Goal: Task Accomplishment & Management: Complete application form

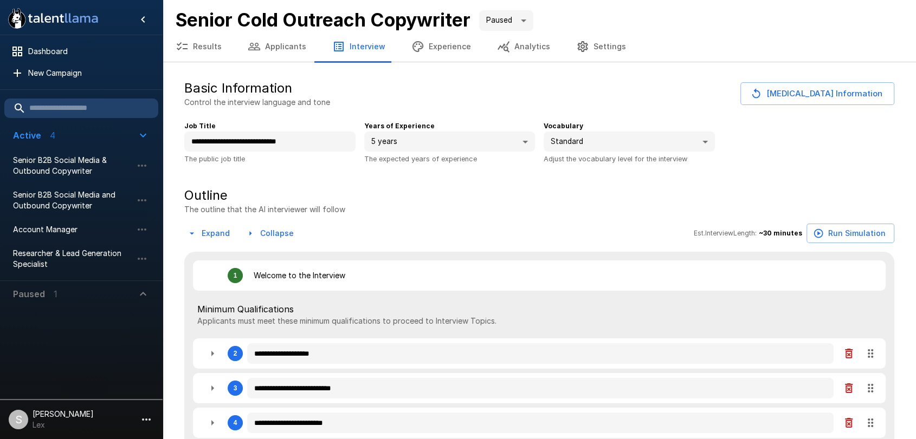
type textarea "*"
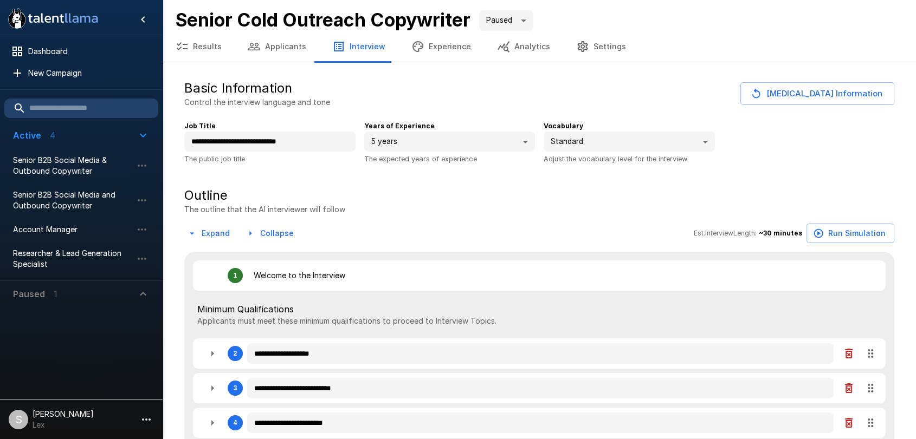
type textarea "*"
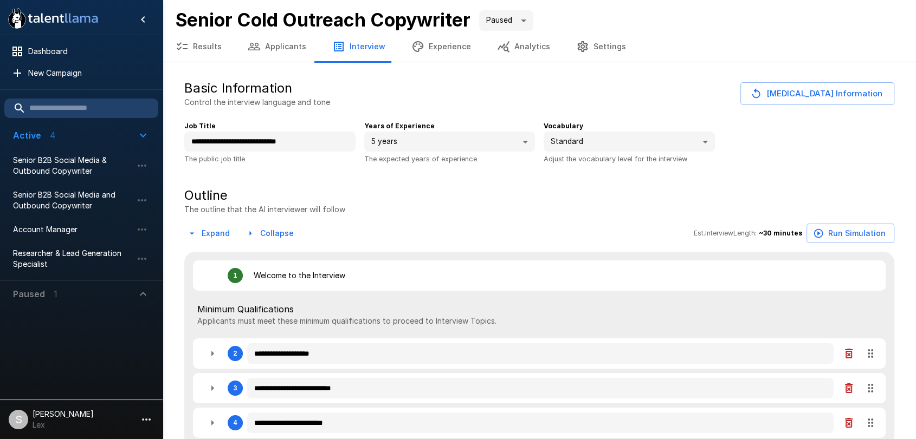
type textarea "*"
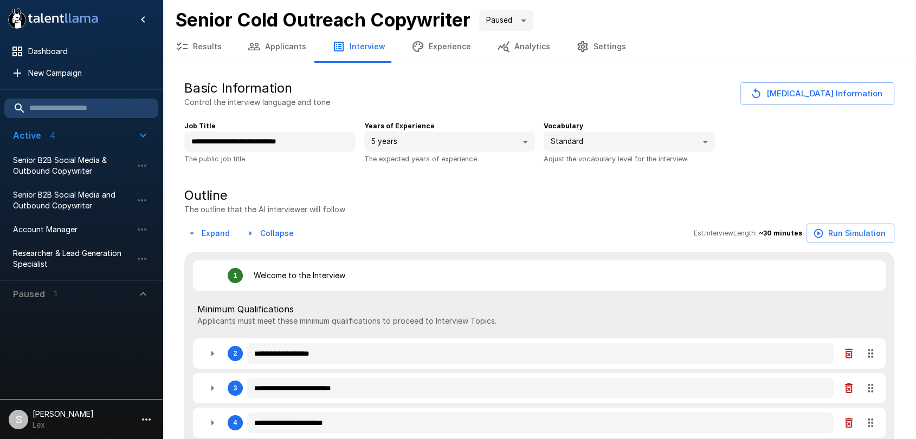
type textarea "*"
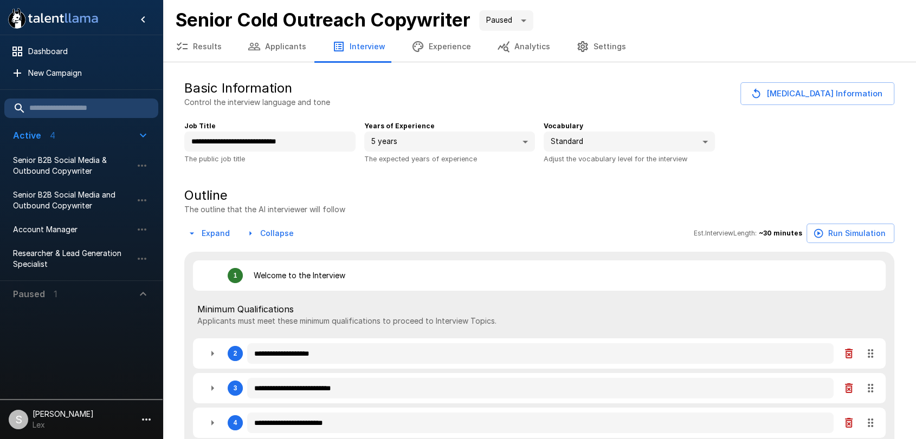
type textarea "*"
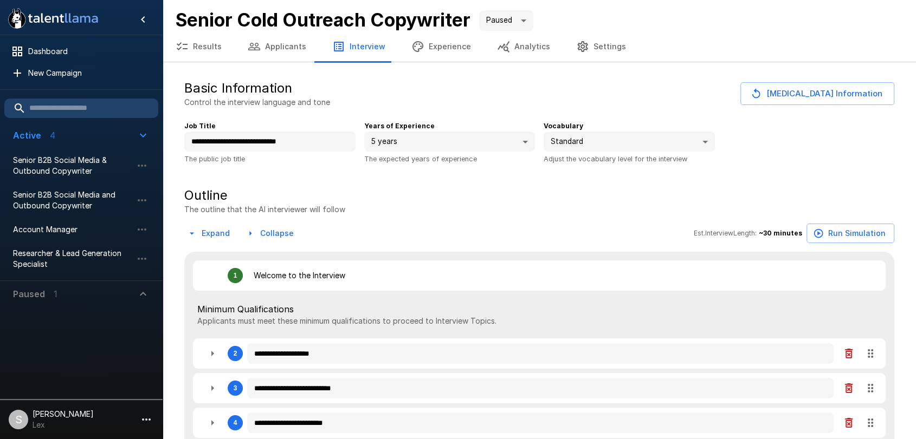
type textarea "*"
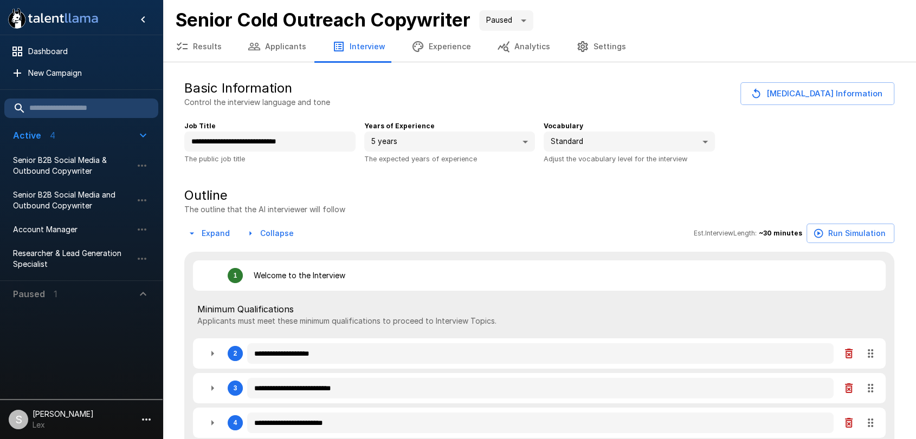
type textarea "*"
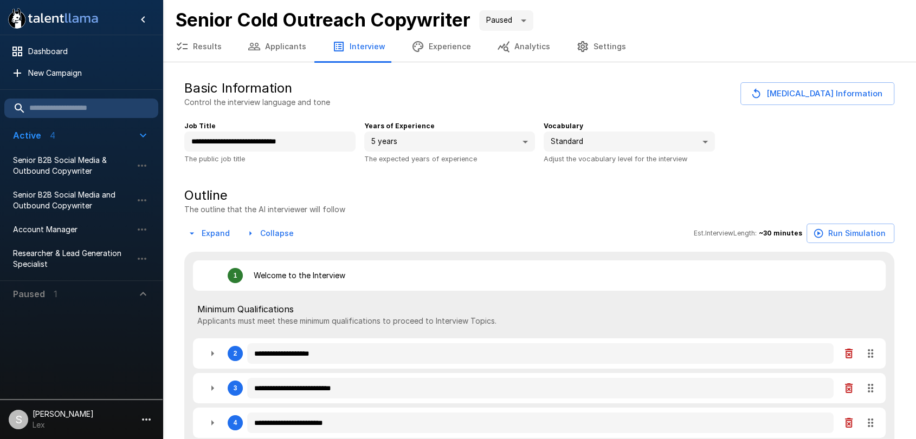
type textarea "*"
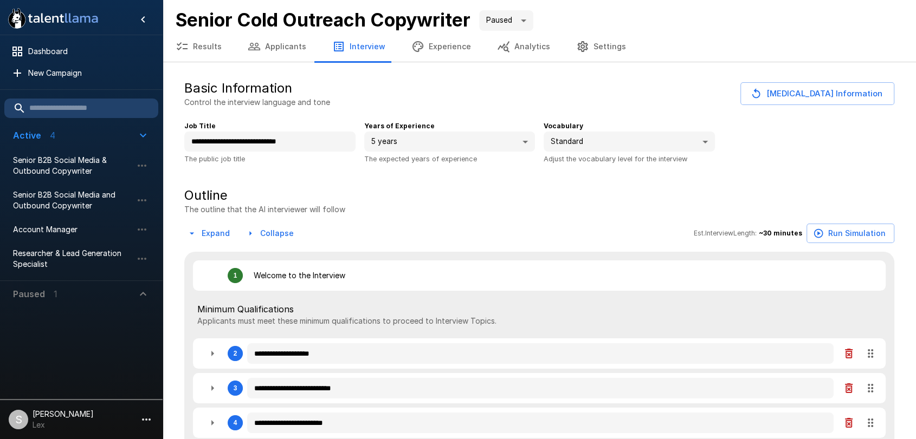
type textarea "*"
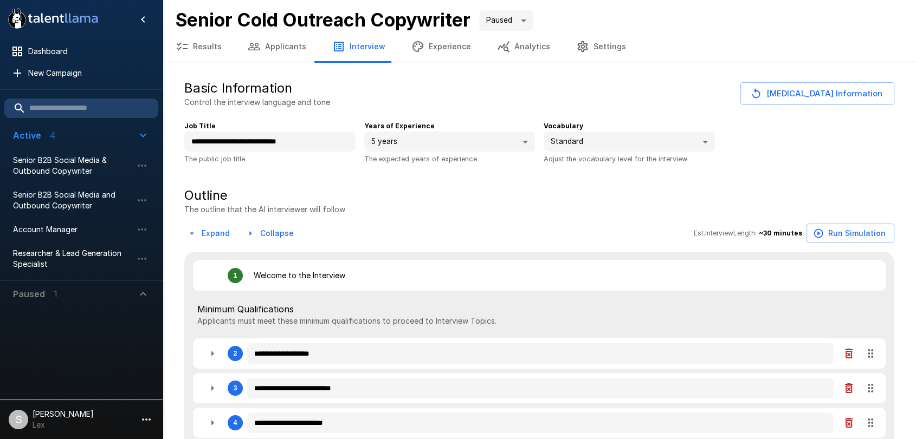
type textarea "*"
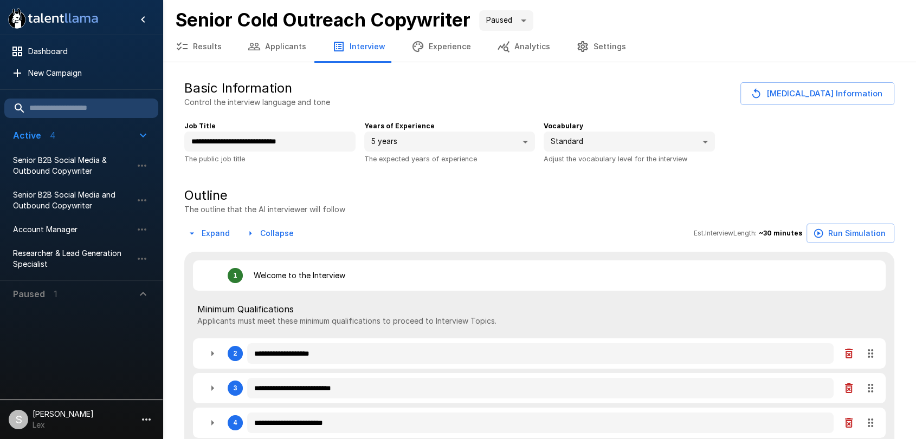
type textarea "*"
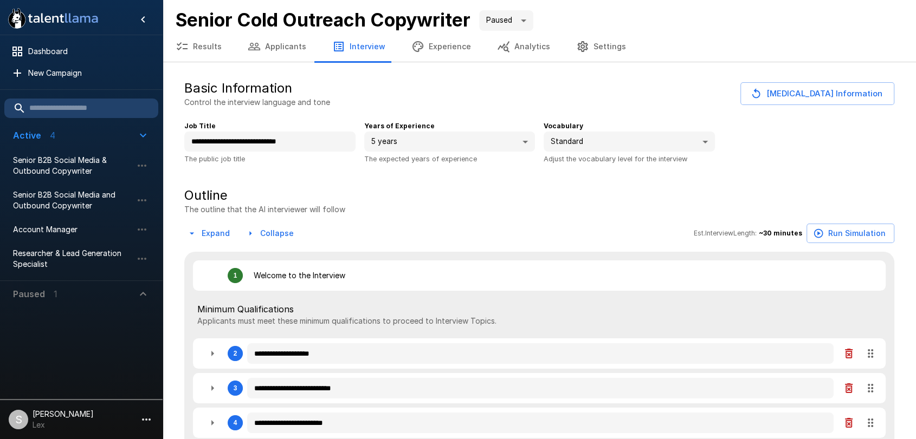
type textarea "*"
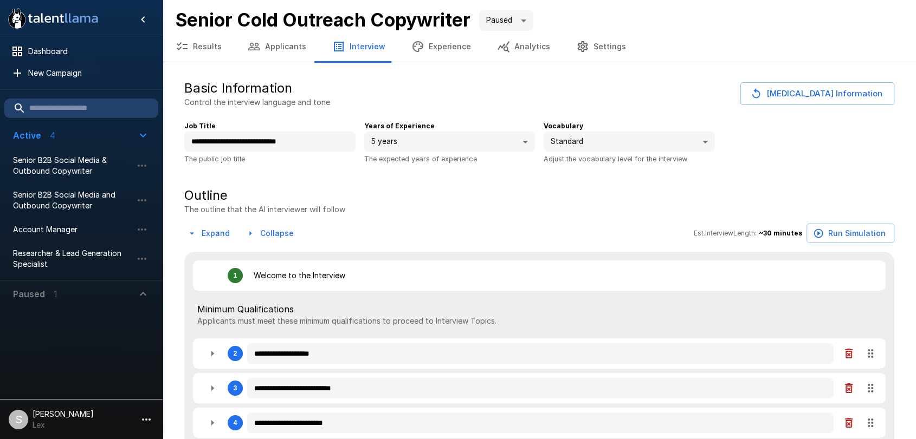
type textarea "*"
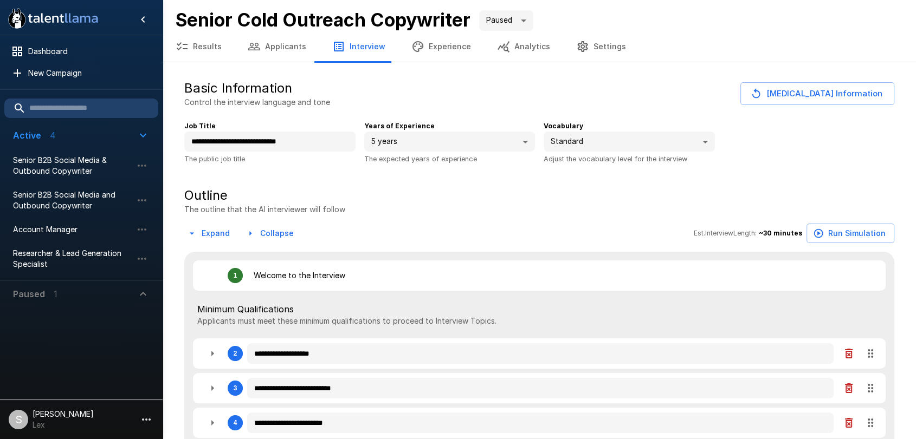
type textarea "*"
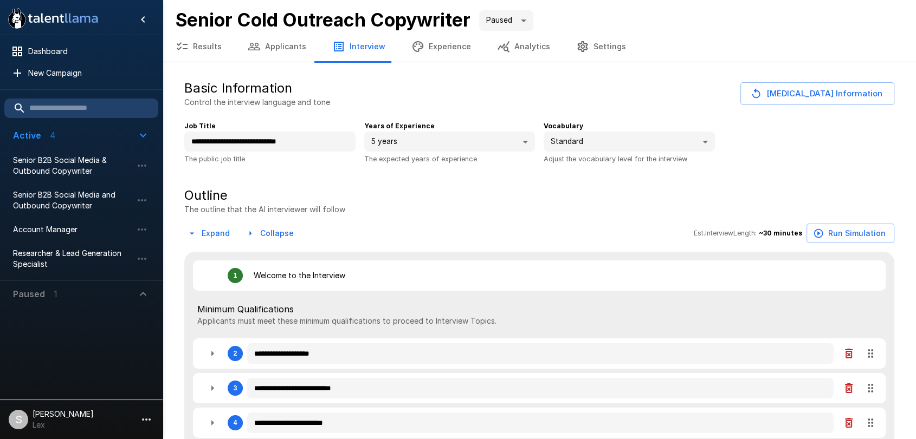
type textarea "*"
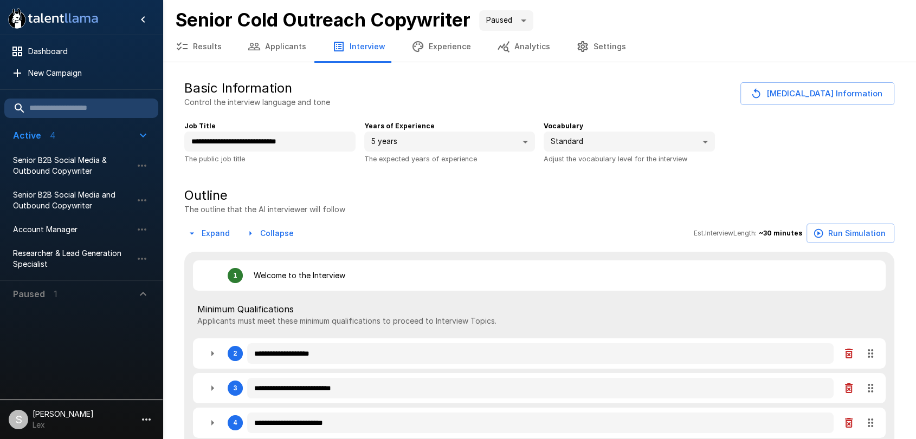
type textarea "*"
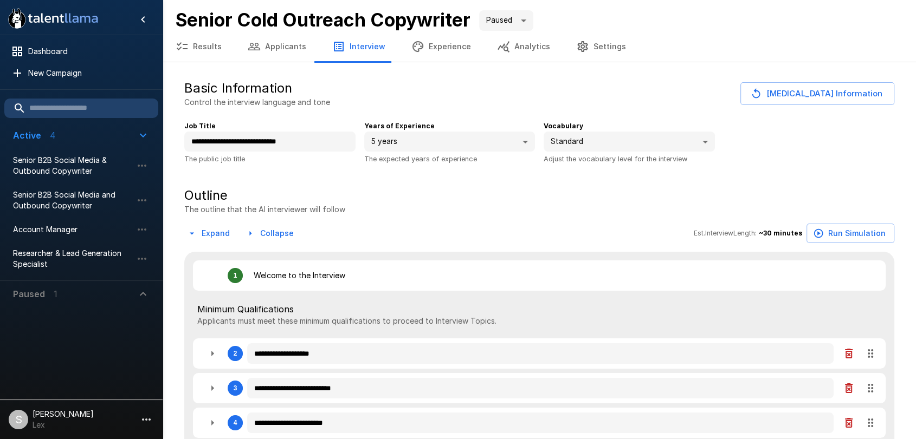
type textarea "*"
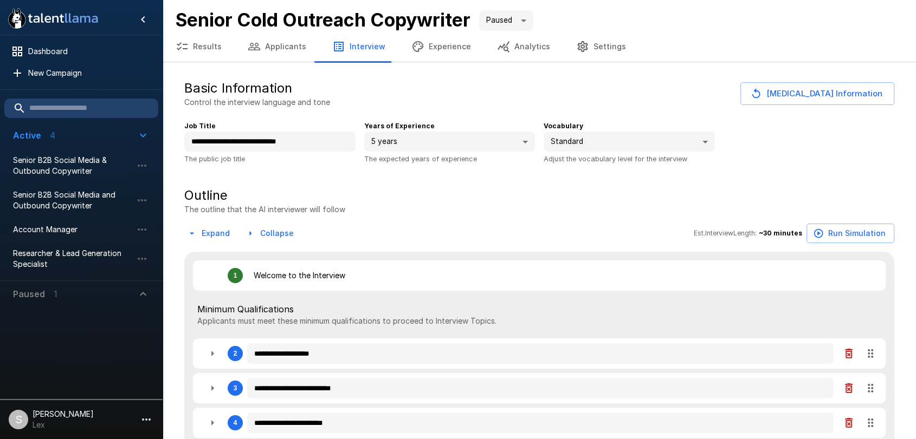
type textarea "*"
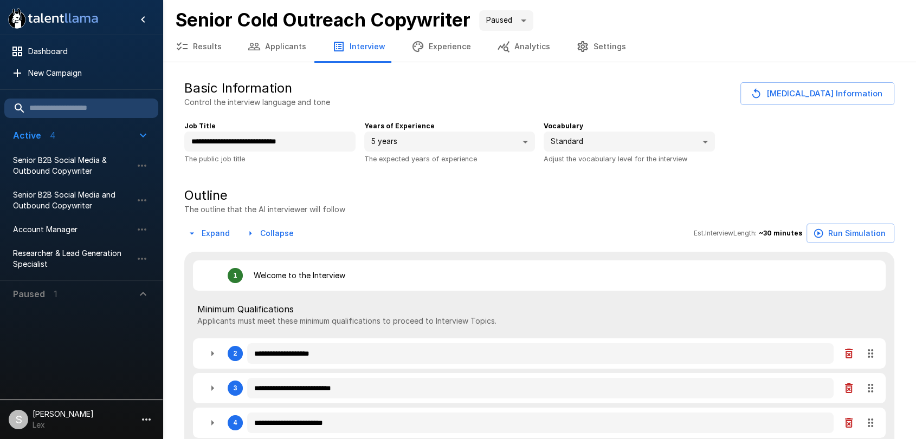
type textarea "*"
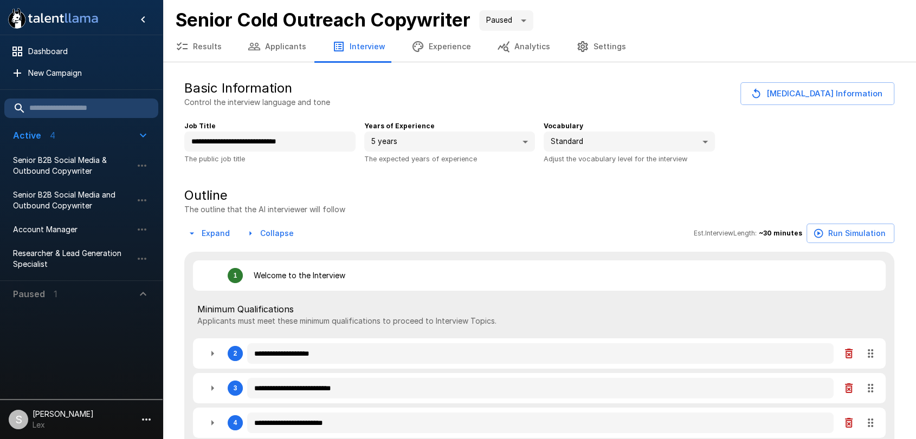
type textarea "*"
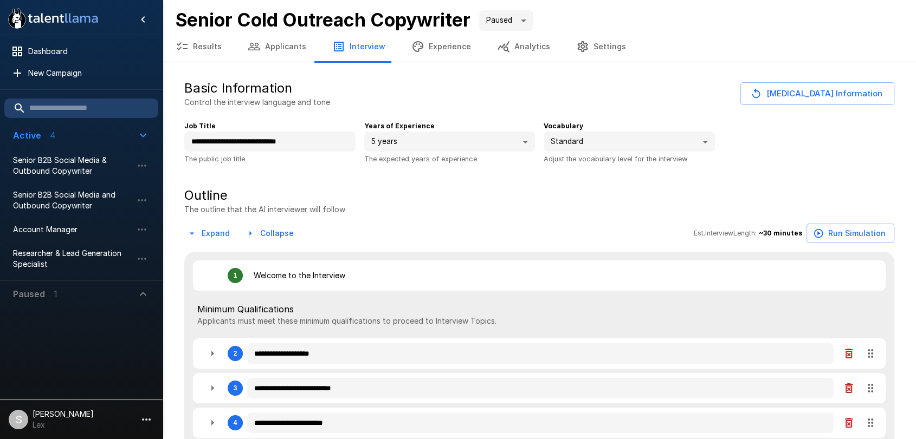
type textarea "*"
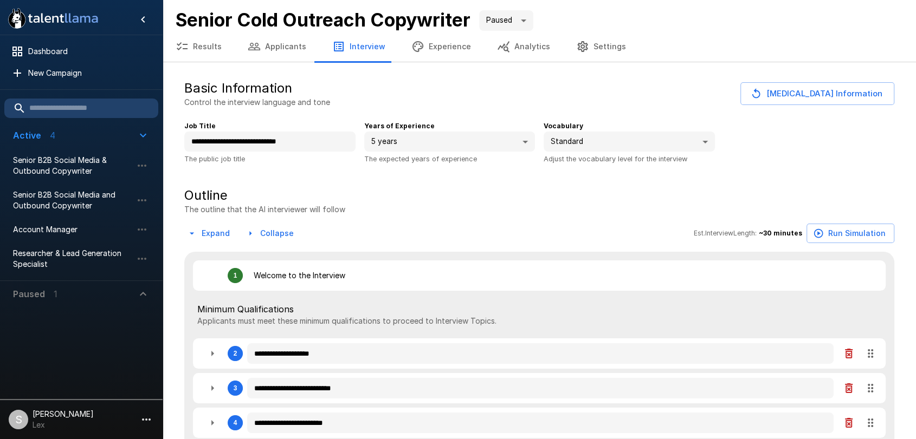
type textarea "*"
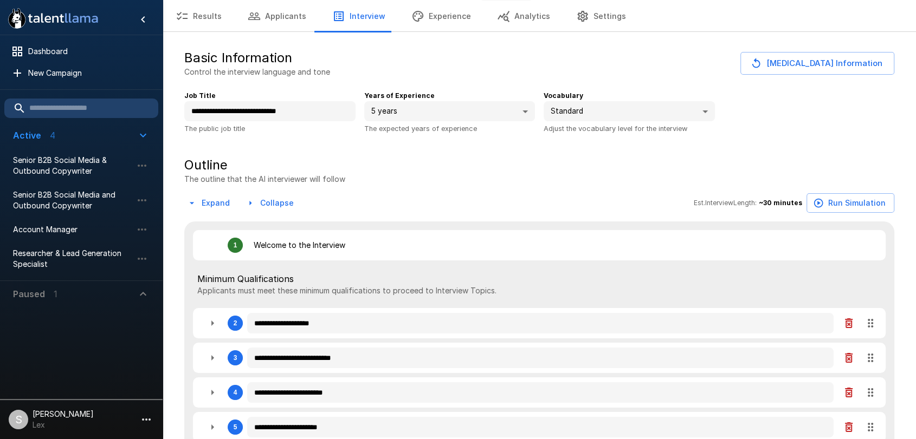
scroll to position [55, 0]
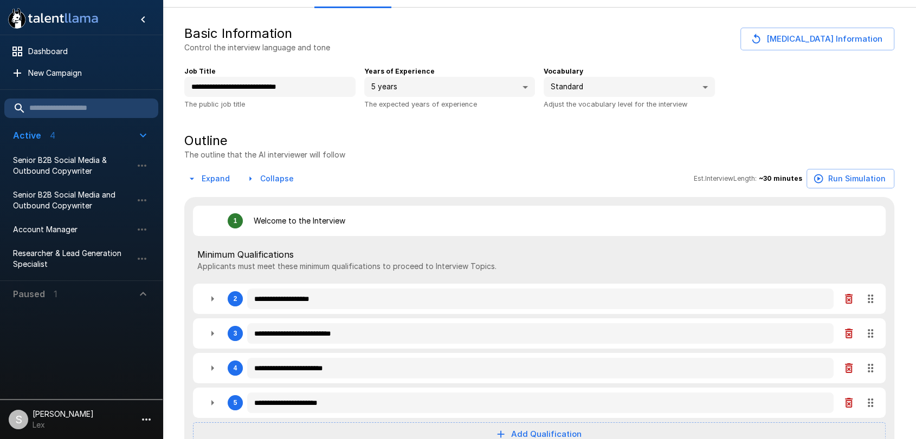
type textarea "*"
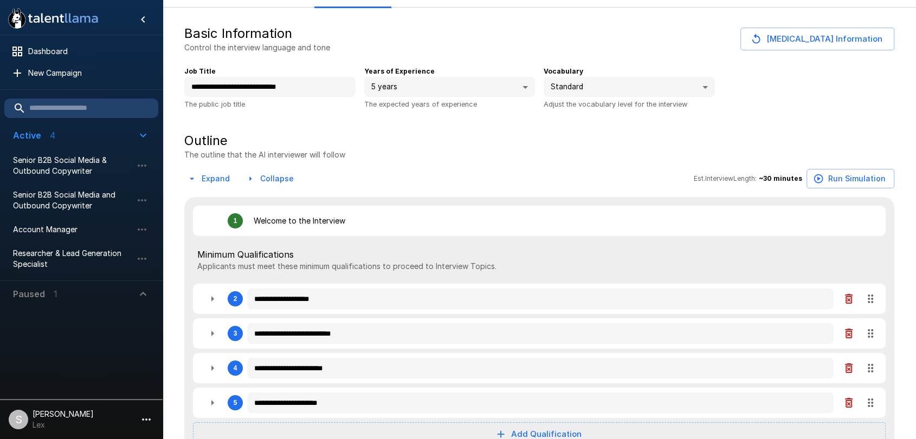
type textarea "*"
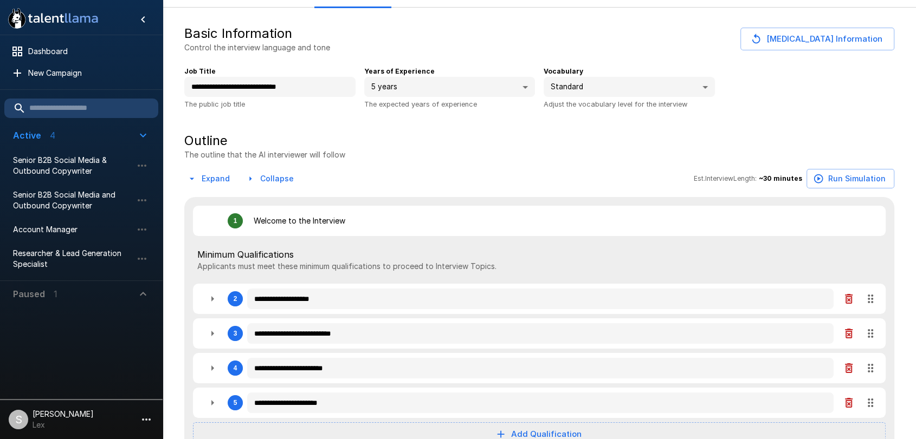
type textarea "*"
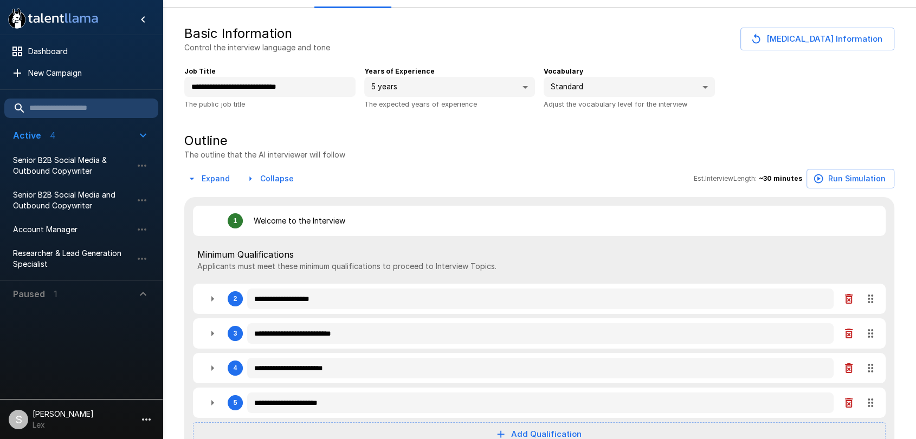
type textarea "*"
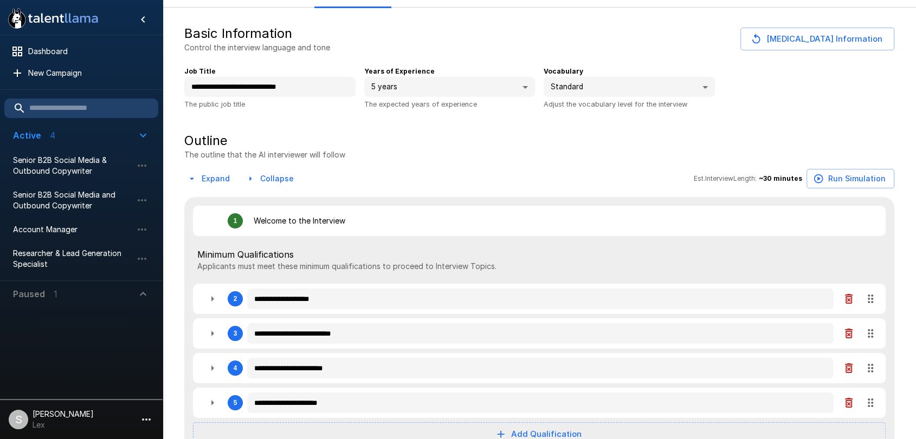
type textarea "*"
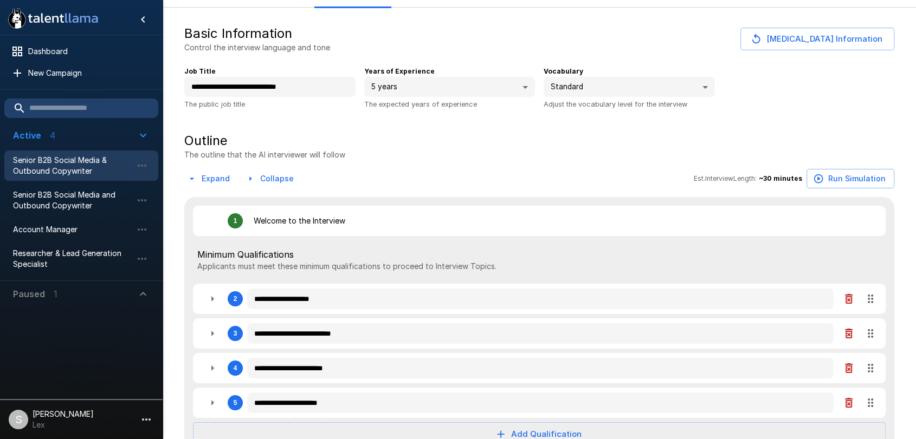
type textarea "*"
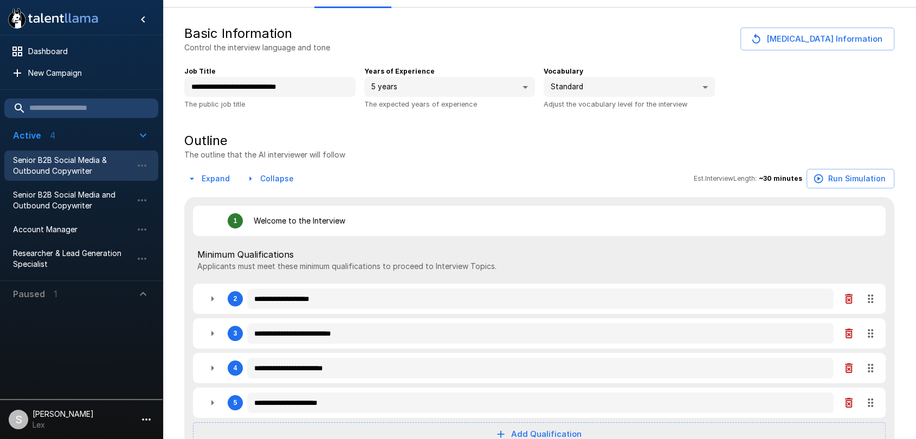
type textarea "*"
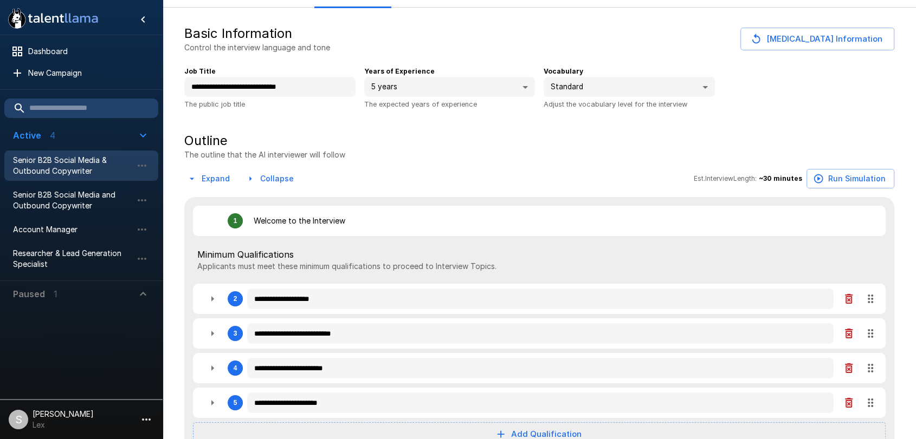
type textarea "*"
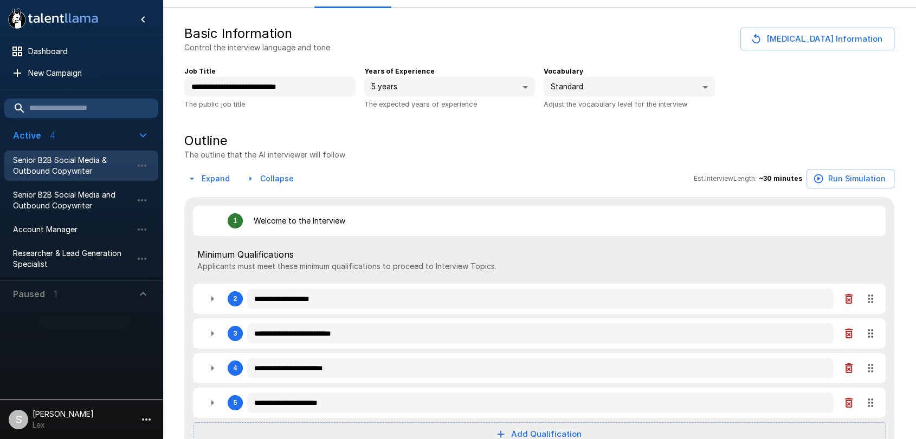
type textarea "*"
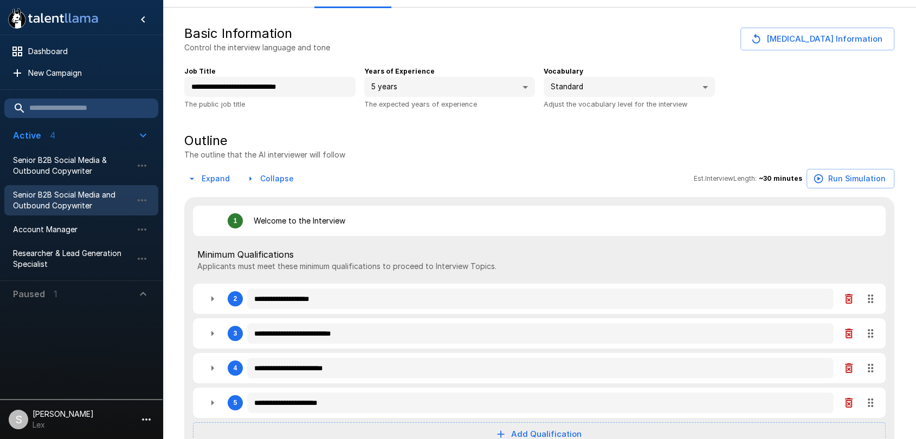
click at [58, 199] on span "Senior B2B Social Media and Outbound Copywriter" at bounding box center [72, 201] width 119 height 22
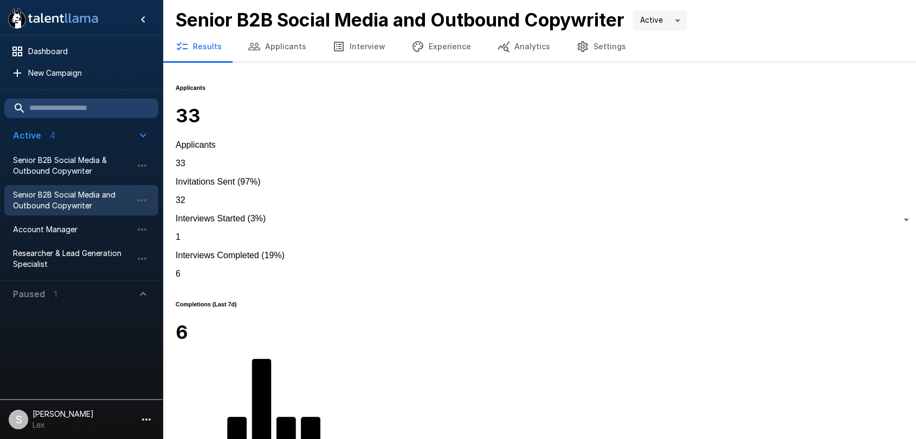
click at [266, 46] on button "Applicants" at bounding box center [277, 46] width 85 height 30
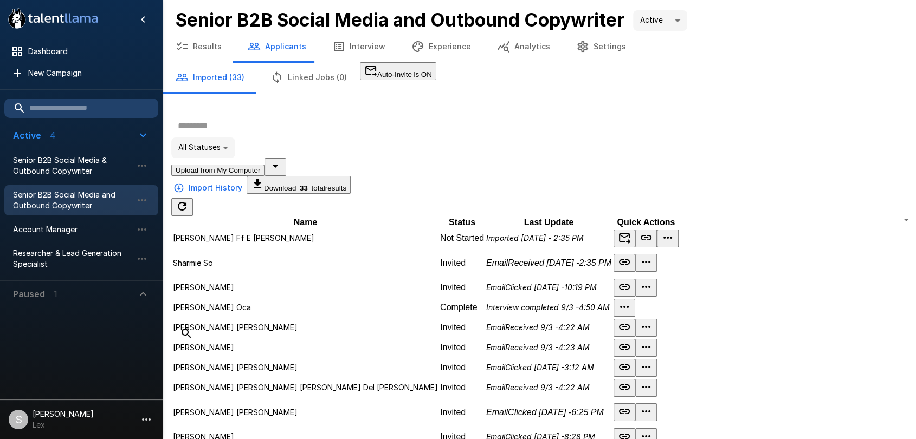
click at [250, 165] on button "Upload from My Computer" at bounding box center [217, 170] width 93 height 11
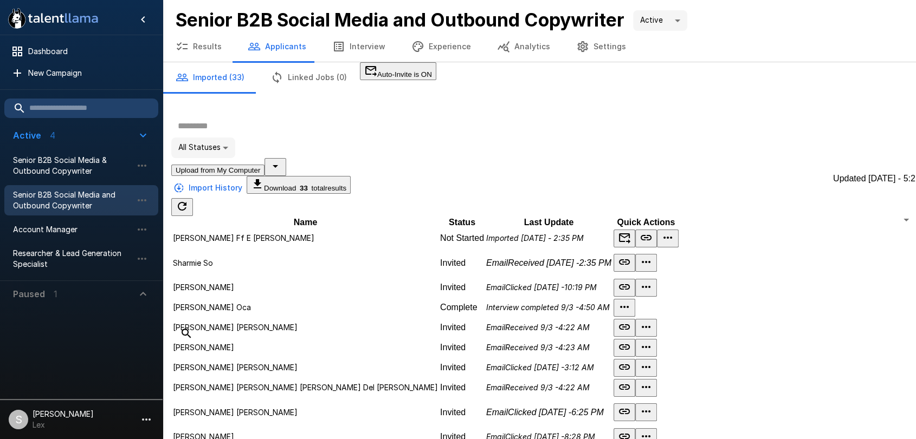
click at [189, 200] on icon "Updated Today - 5:21 AM" at bounding box center [182, 206] width 13 height 13
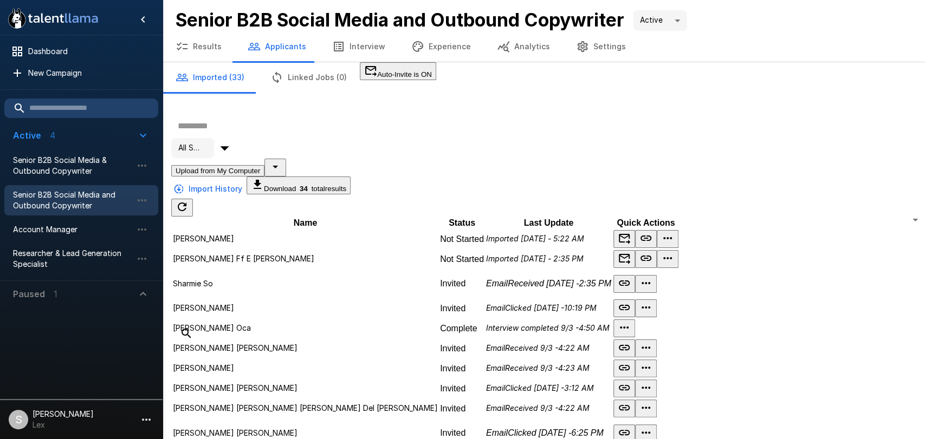
click at [882, 133] on body ".st0{fill:#FFFFFF;} .st1{fill:#76a4ed;} Dashboard New Campaign Active 4 Senior …" at bounding box center [467, 219] width 934 height 439
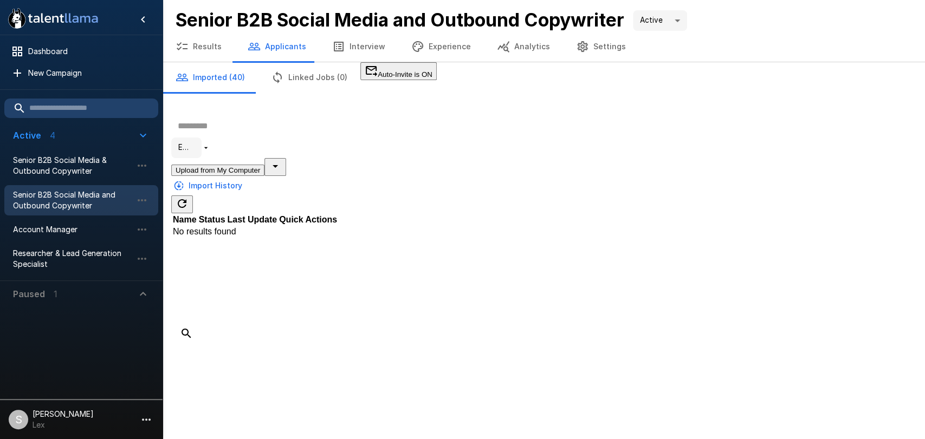
click at [891, 134] on body ".st0{fill:#FFFFFF;} .st1{fill:#76a4ed;} Dashboard New Campaign Active 4 Senior …" at bounding box center [462, 219] width 925 height 439
click at [845, 372] on li "All Statuses" at bounding box center [473, 377] width 903 height 10
type input "**"
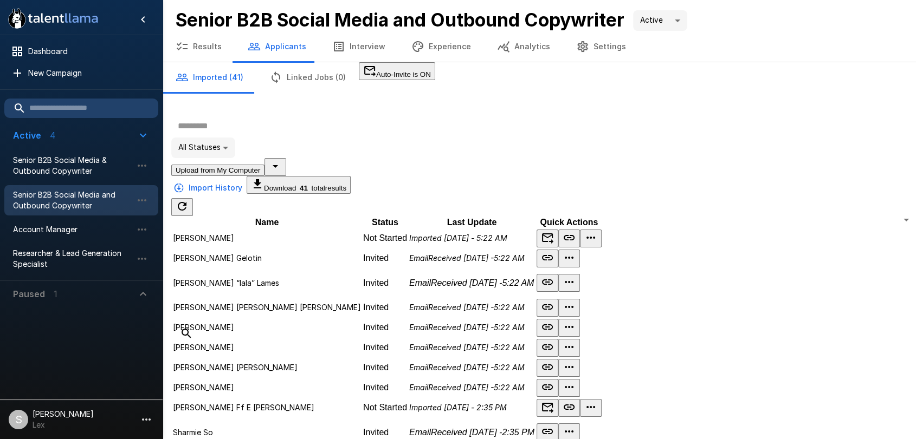
click at [213, 46] on button "Results" at bounding box center [199, 46] width 72 height 30
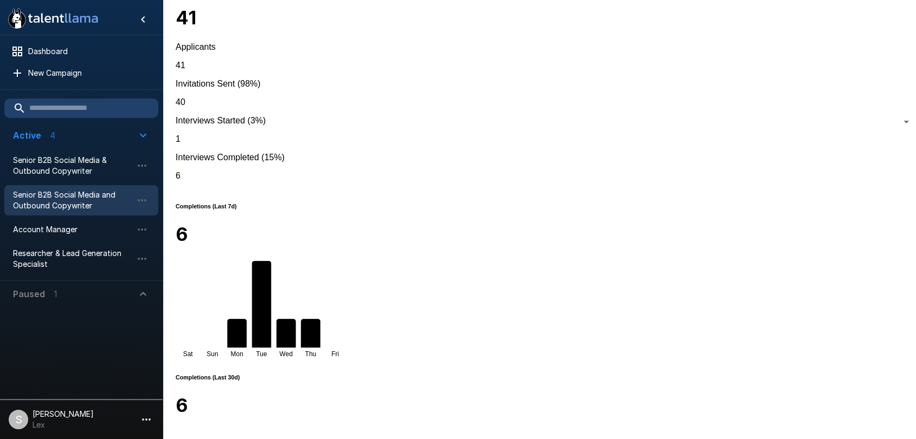
scroll to position [102, 0]
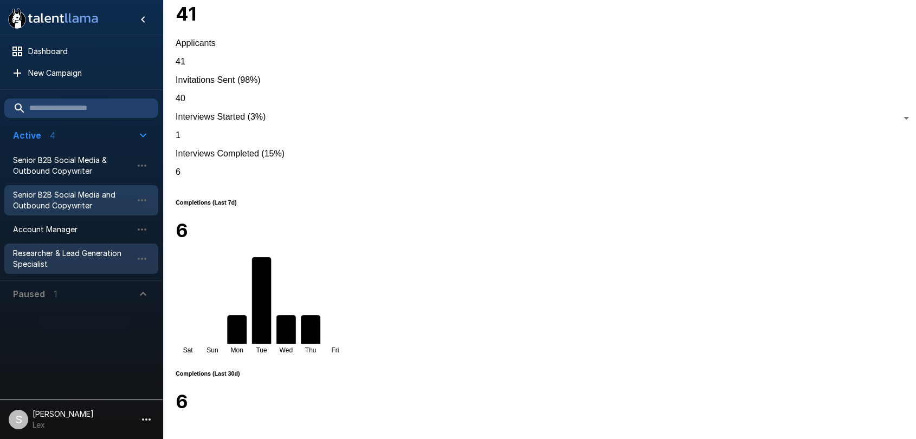
click at [43, 253] on span "Researcher & Lead Generation Specialist" at bounding box center [72, 259] width 119 height 22
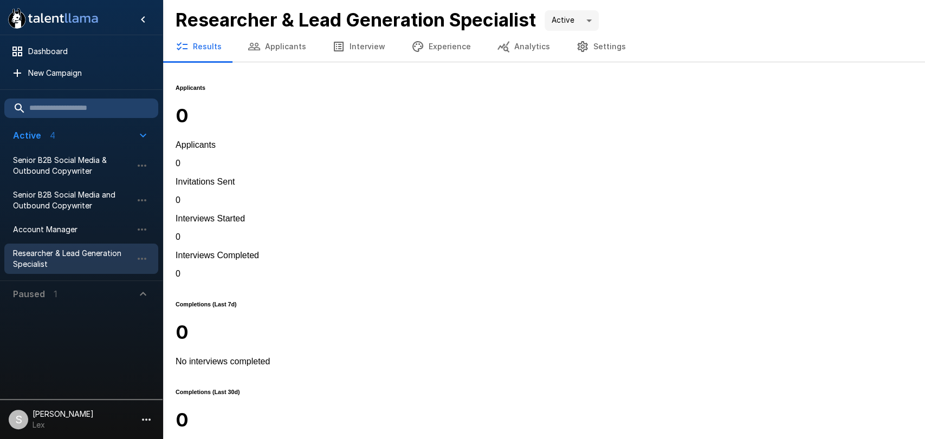
click at [267, 47] on button "Applicants" at bounding box center [277, 46] width 85 height 30
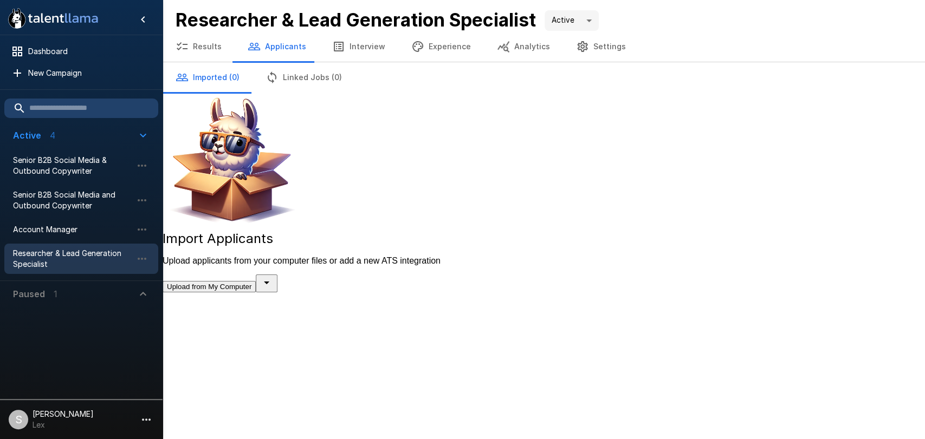
click at [256, 293] on button "Upload from My Computer" at bounding box center [209, 286] width 93 height 11
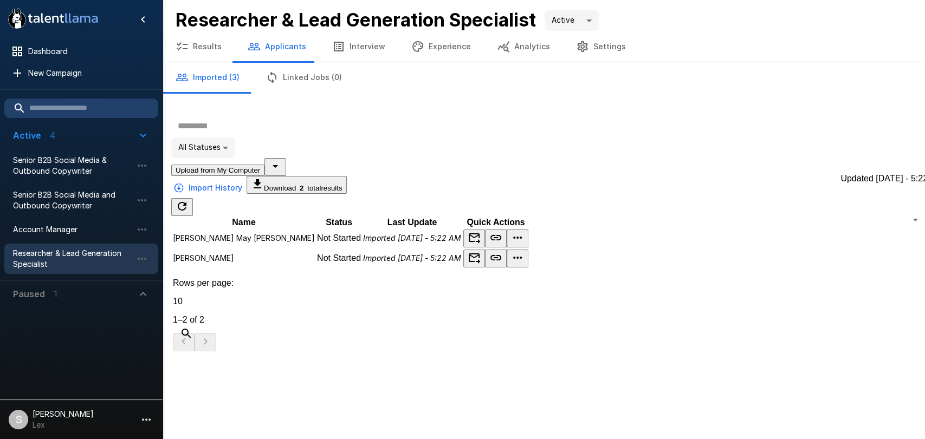
click at [189, 200] on icon "Updated Today - 5:22 AM" at bounding box center [182, 206] width 13 height 13
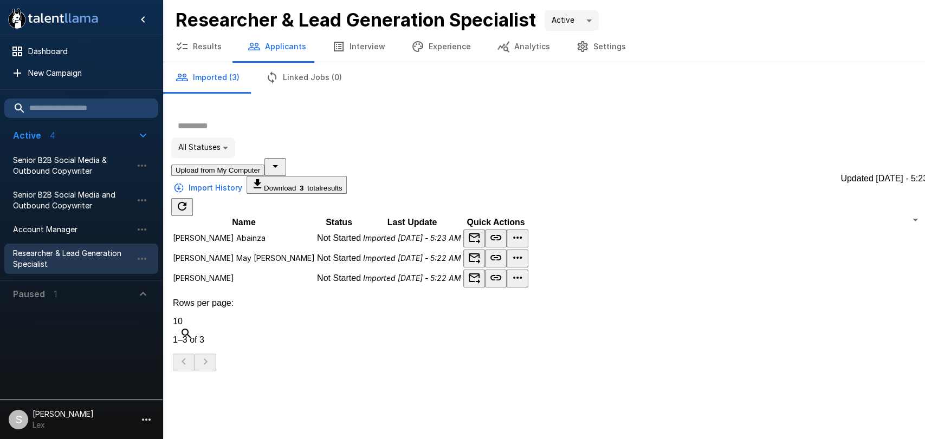
click at [189, 200] on icon "Updated Today - 5:23 AM" at bounding box center [182, 206] width 13 height 13
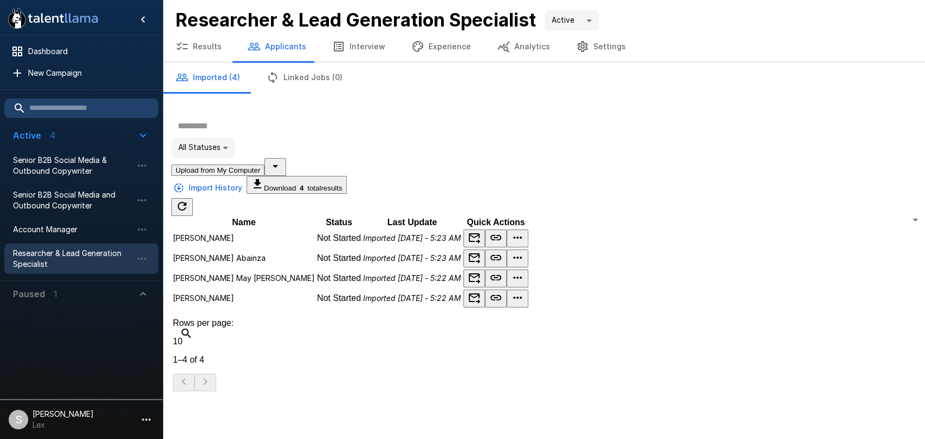
click at [897, 131] on body ".st0{fill:#FFFFFF;} .st1{fill:#76a4ed;} Dashboard New Campaign Active 4 Senior …" at bounding box center [462, 219] width 925 height 439
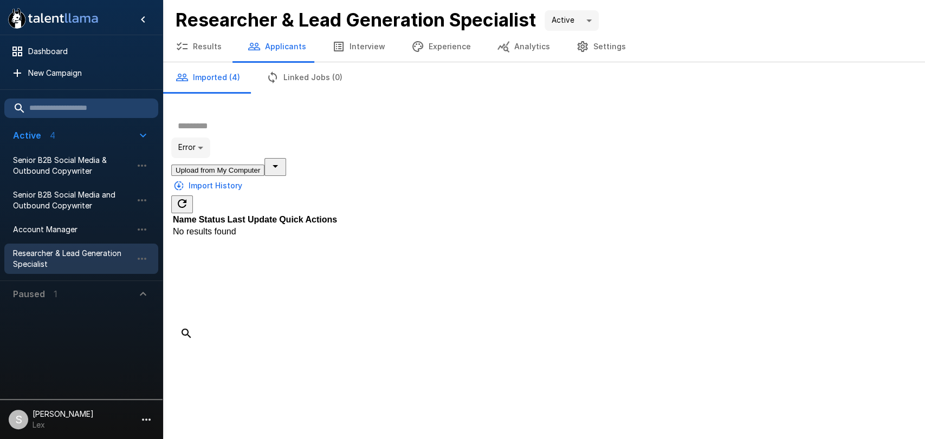
click at [896, 132] on body ".st0{fill:#FFFFFF;} .st1{fill:#76a4ed;} Dashboard New Campaign Active 4 Senior …" at bounding box center [462, 219] width 925 height 439
click at [856, 372] on li "All Statuses" at bounding box center [473, 377] width 903 height 10
type input "**"
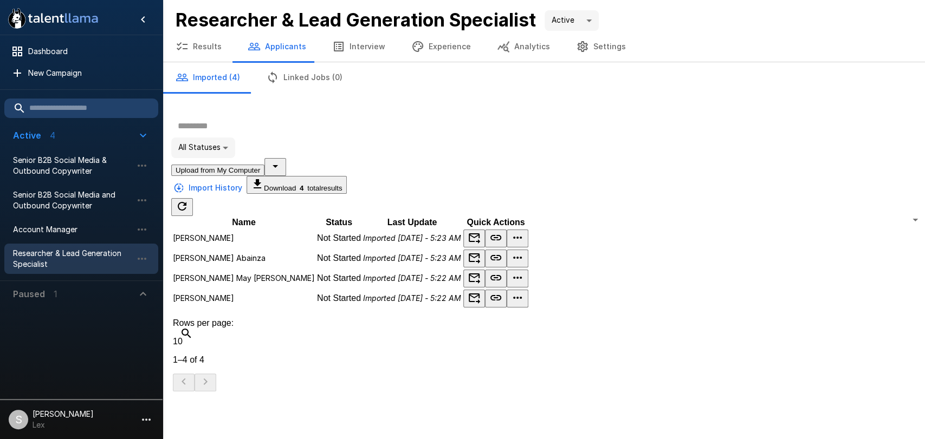
click at [201, 45] on button "Results" at bounding box center [199, 46] width 72 height 30
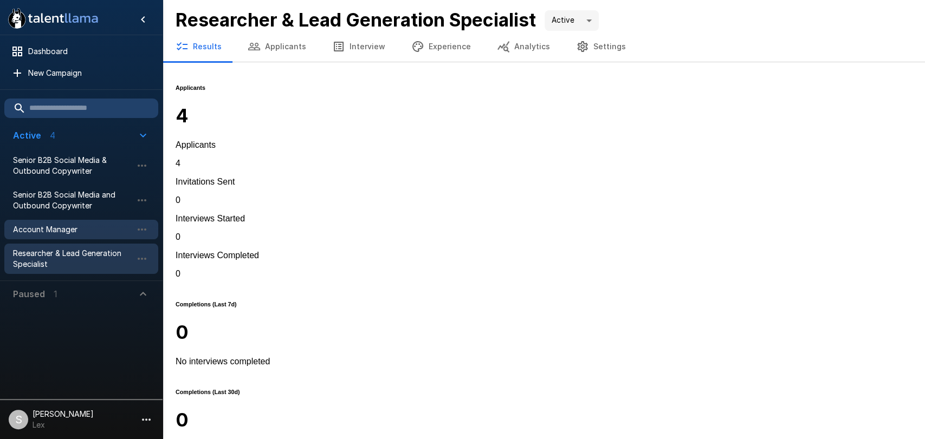
click at [68, 230] on span "Account Manager" at bounding box center [72, 229] width 119 height 11
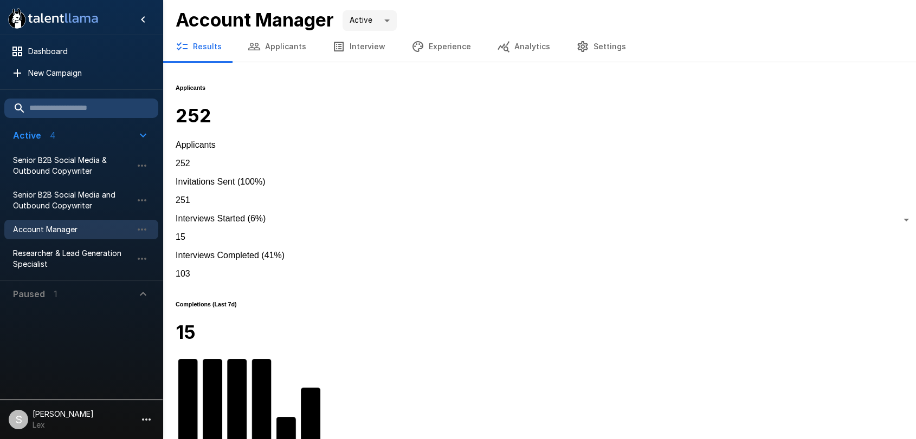
click at [284, 45] on button "Applicants" at bounding box center [277, 46] width 85 height 30
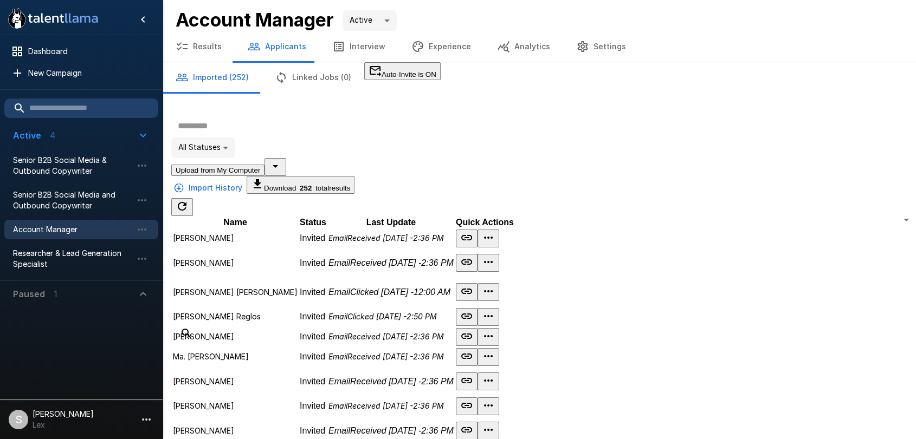
click at [260, 165] on button "Upload from My Computer" at bounding box center [217, 170] width 93 height 11
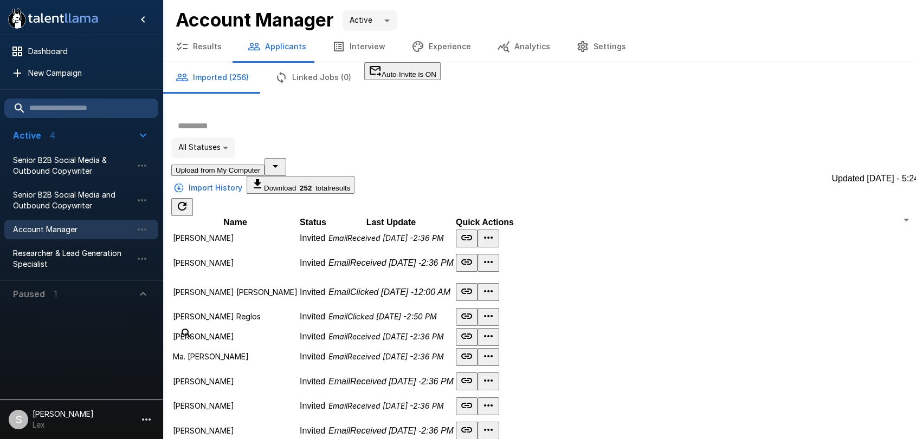
click at [189, 200] on icon "Updated Today - 5:24 AM" at bounding box center [182, 206] width 13 height 13
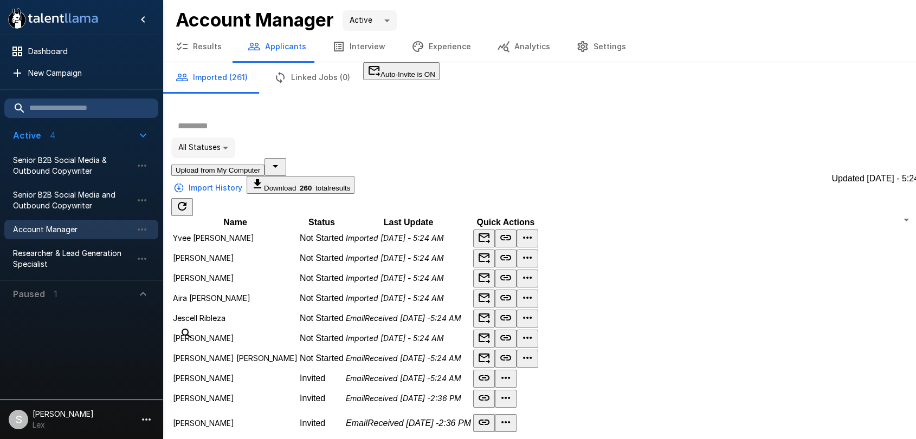
click at [189, 200] on icon "Updated Today - 5:24 AM" at bounding box center [182, 206] width 13 height 13
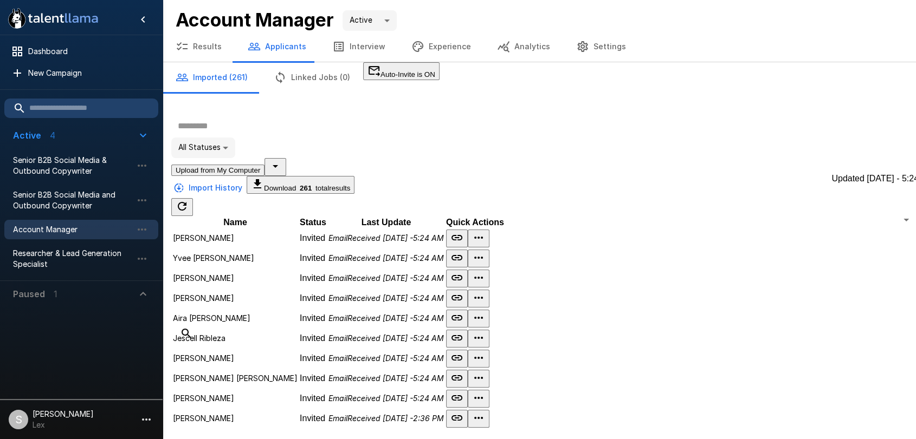
click at [189, 200] on icon "Updated Today - 5:24 AM" at bounding box center [182, 206] width 13 height 13
